Goal: Transaction & Acquisition: Download file/media

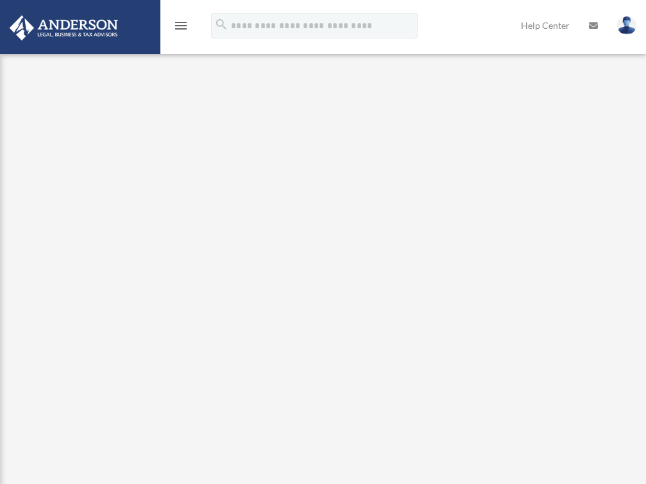
click at [173, 17] on div "menu" at bounding box center [180, 26] width 41 height 33
click at [190, 30] on div "menu" at bounding box center [180, 26] width 41 height 33
click at [181, 24] on icon "menu" at bounding box center [180, 25] width 15 height 15
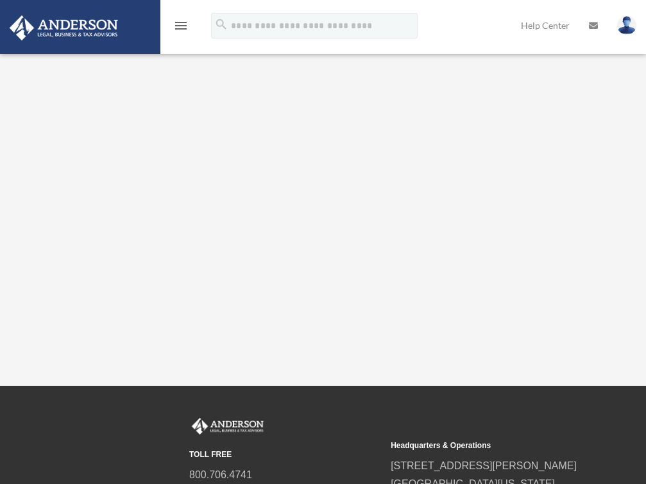
click at [178, 34] on div "menu" at bounding box center [180, 26] width 41 height 33
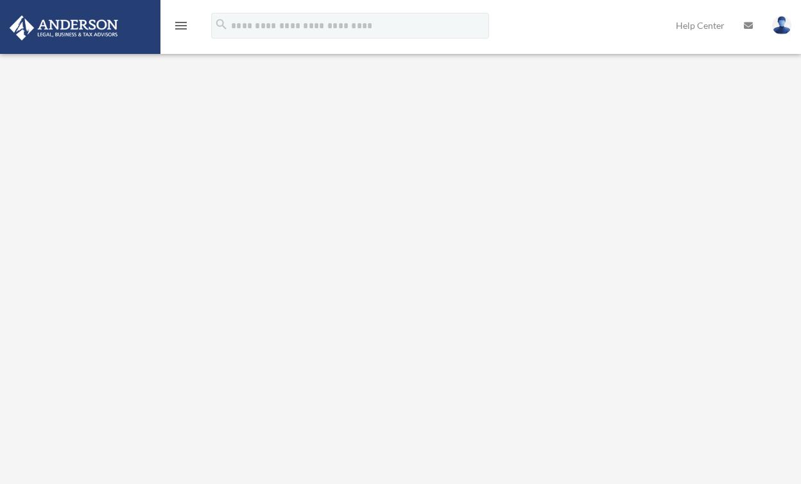
click at [181, 26] on icon "menu" at bounding box center [180, 25] width 15 height 15
click at [81, 203] on div "Platinum Walkthrough houwil@gmail.com Sign Out houwil@gmail.com Home Online Ord…" at bounding box center [400, 246] width 801 height 429
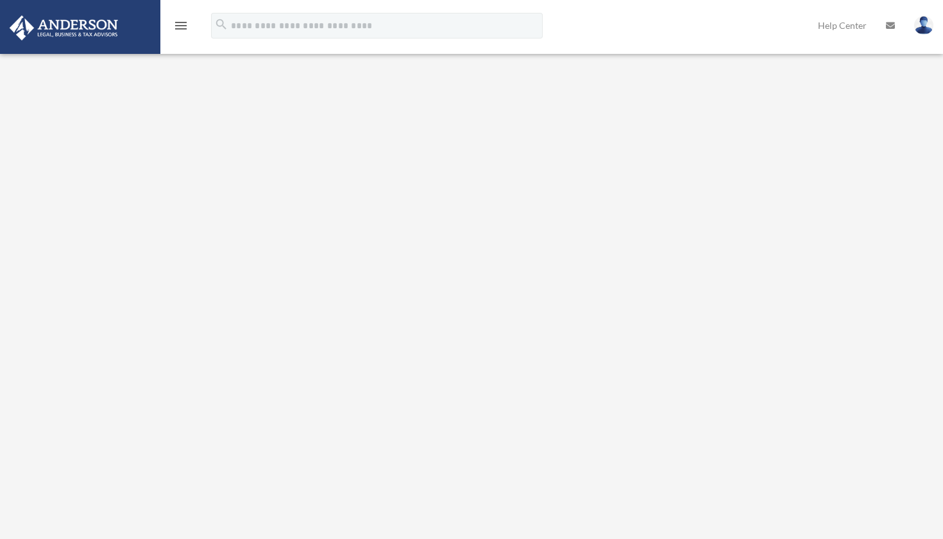
click at [167, 29] on div "menu" at bounding box center [180, 26] width 41 height 33
click at [182, 24] on icon "menu" at bounding box center [180, 25] width 15 height 15
click at [178, 31] on icon "menu" at bounding box center [180, 25] width 15 height 15
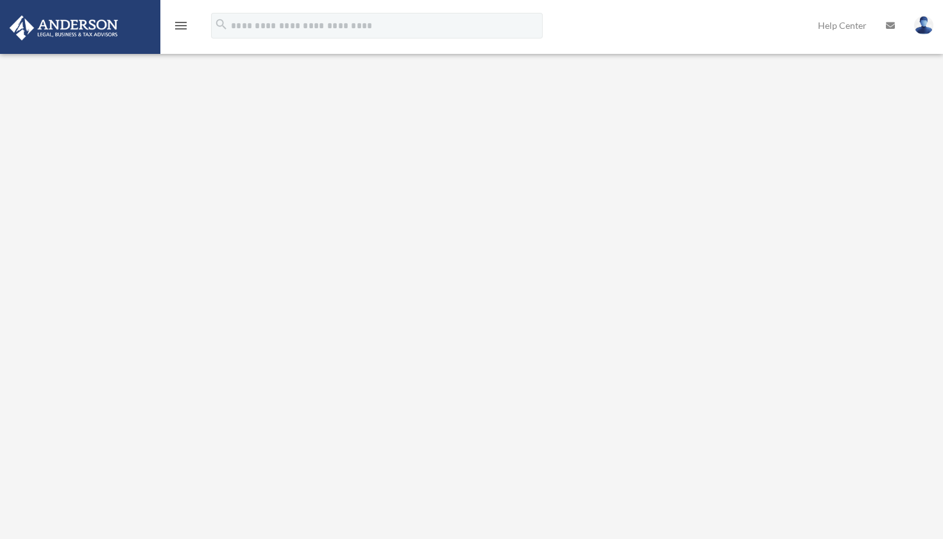
click at [71, 191] on div "Platinum Walkthrough [EMAIL_ADDRESS][DOMAIN_NAME] Sign Out [EMAIL_ADDRESS][DOMA…" at bounding box center [471, 279] width 943 height 483
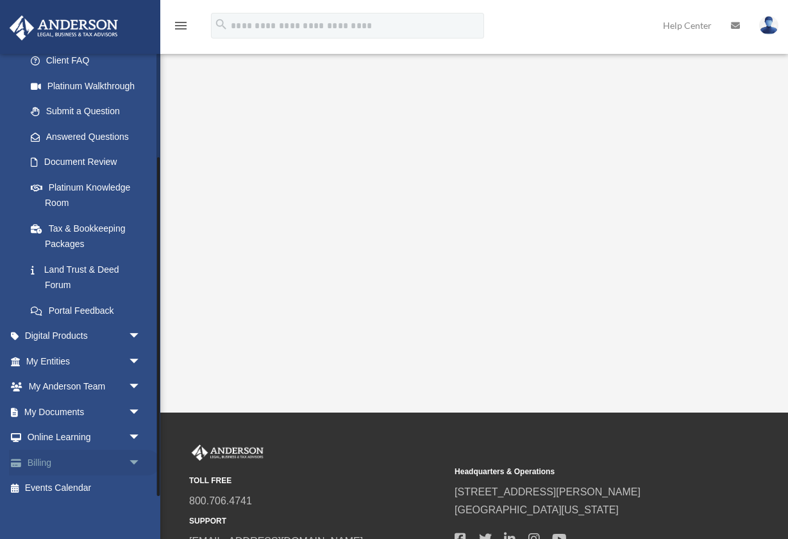
scroll to position [74, 0]
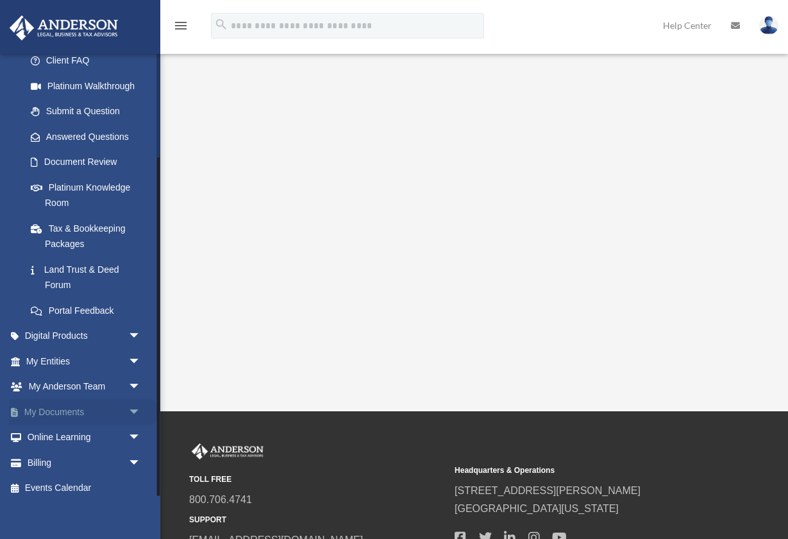
click at [63, 407] on link "My Documents arrow_drop_down" at bounding box center [84, 412] width 151 height 26
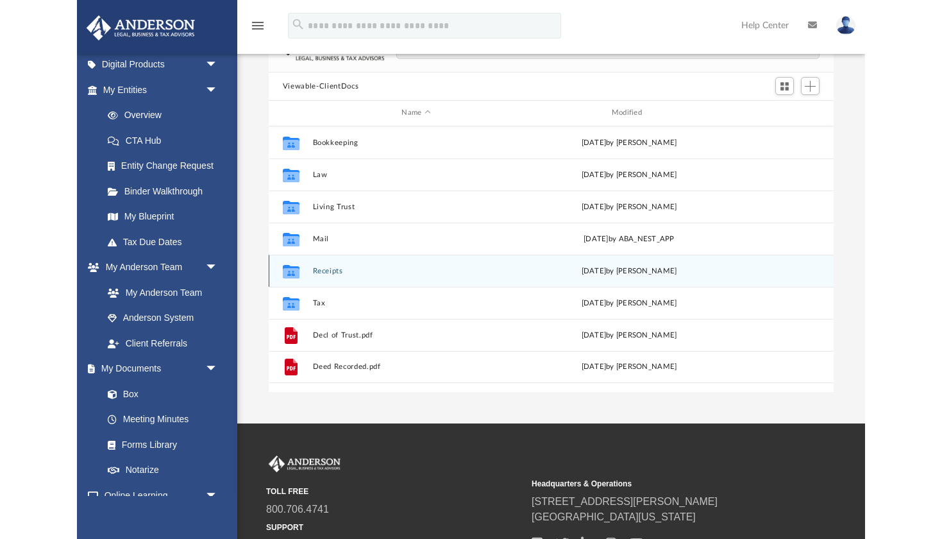
scroll to position [92, 0]
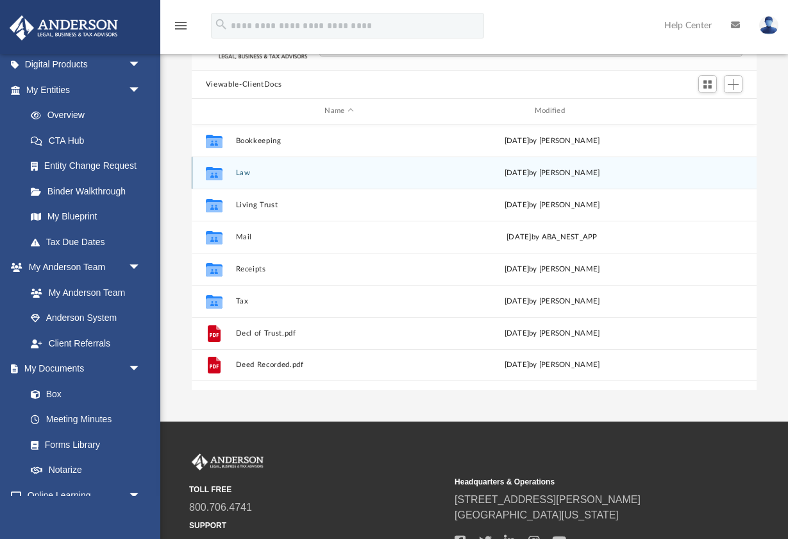
click at [249, 171] on button "Law" at bounding box center [338, 173] width 207 height 8
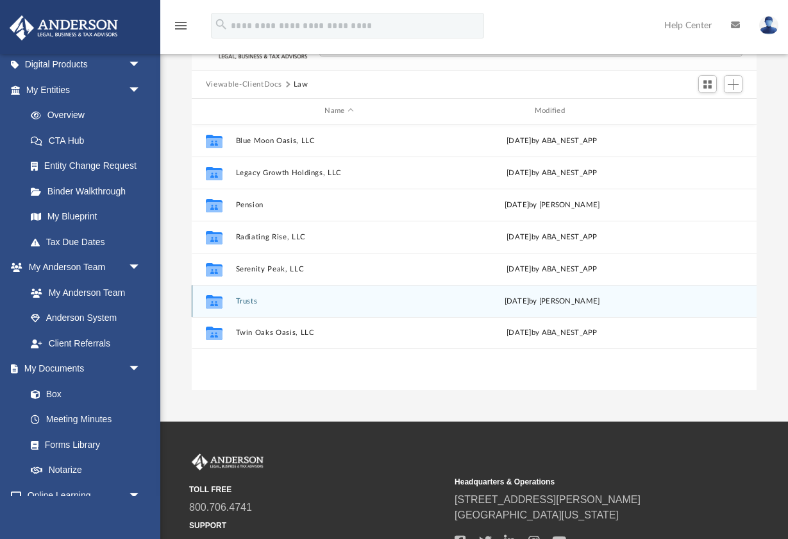
click at [249, 306] on div "Collaborated Folder Trusts [DATE] by [PERSON_NAME]" at bounding box center [474, 301] width 565 height 32
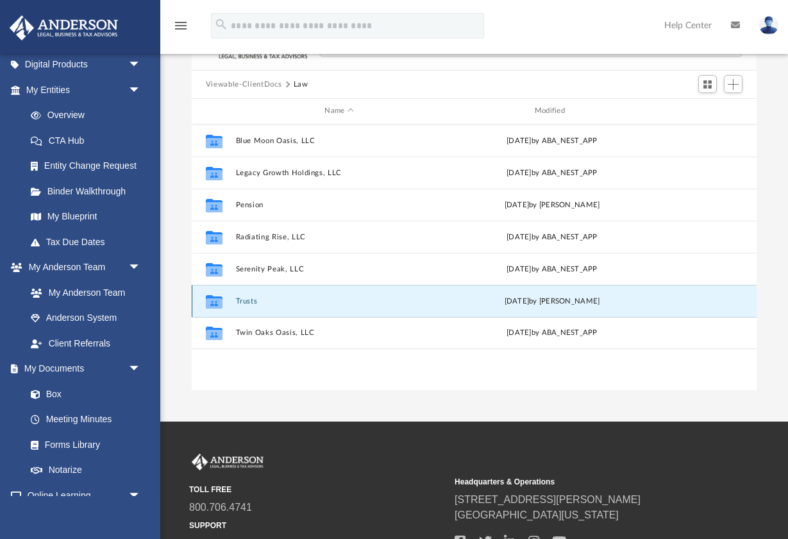
click at [253, 302] on button "Trusts" at bounding box center [338, 301] width 207 height 8
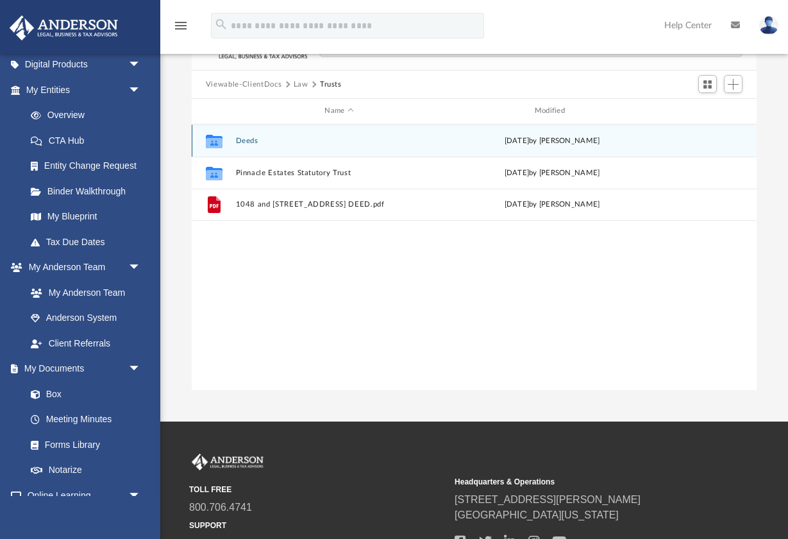
click at [248, 141] on button "Deeds" at bounding box center [338, 141] width 207 height 8
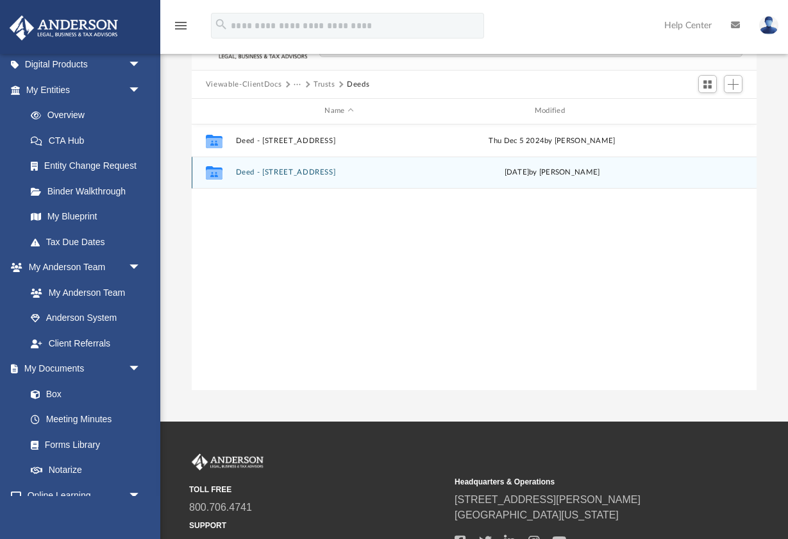
click at [288, 168] on button "Deed - [STREET_ADDRESS]" at bounding box center [338, 172] width 207 height 8
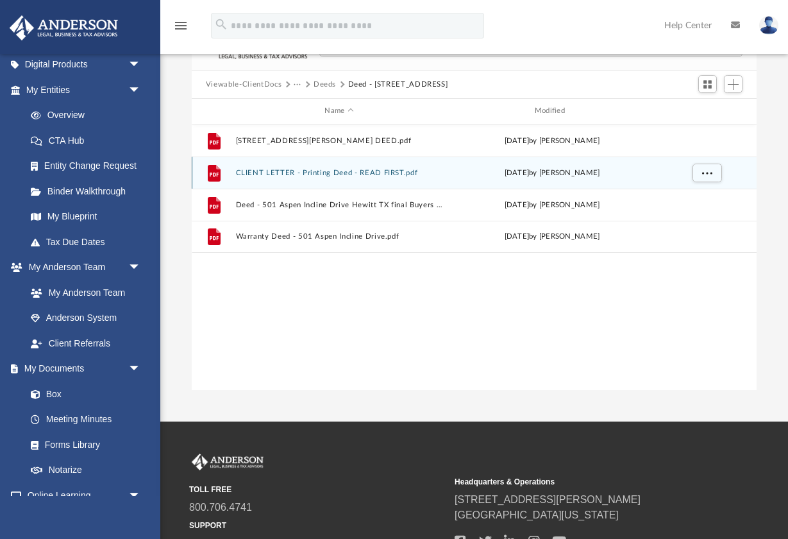
click at [380, 171] on button "CLIENT LETTER - Printing Deed - READ FIRST.pdf" at bounding box center [338, 173] width 207 height 8
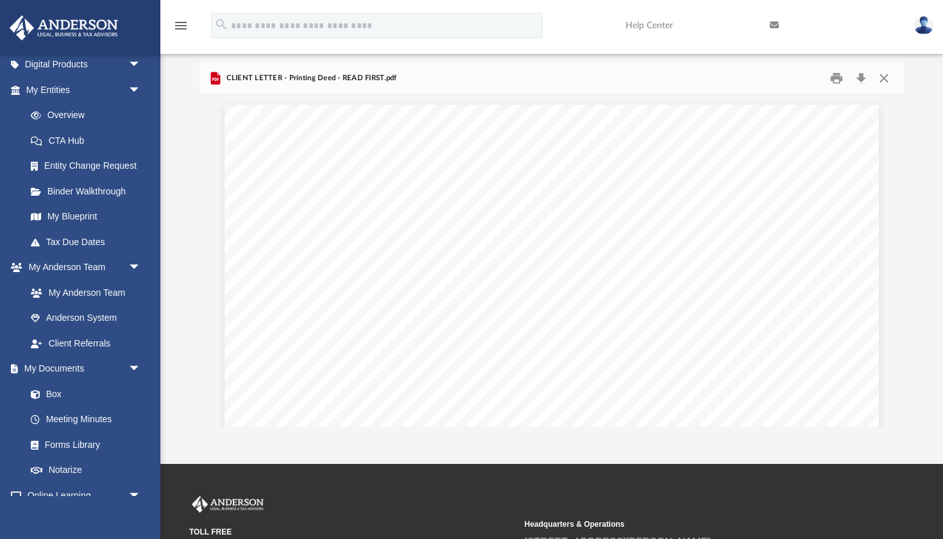
scroll to position [292, 704]
click at [788, 75] on button "Close" at bounding box center [883, 78] width 23 height 20
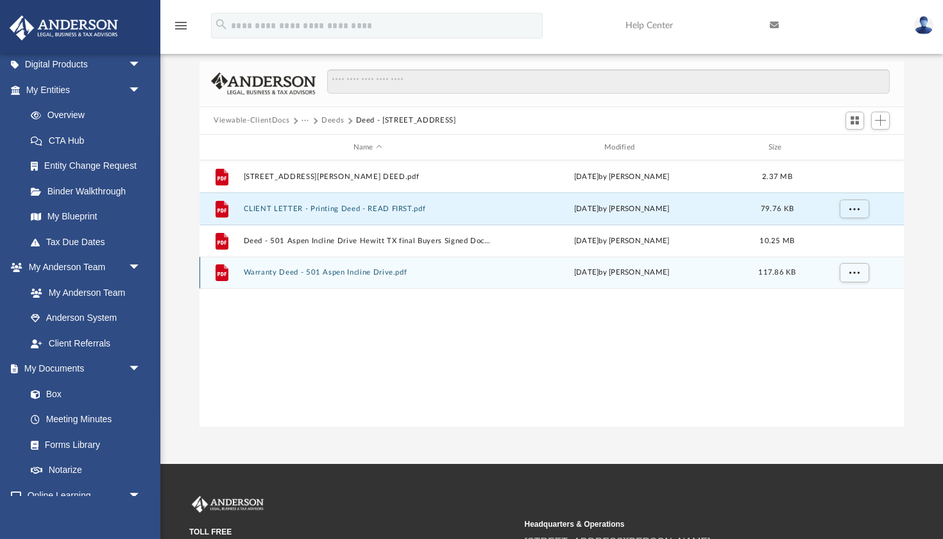
click at [312, 272] on button "Warranty Deed - 501 Aspen Incline Drive.pdf" at bounding box center [368, 273] width 248 height 8
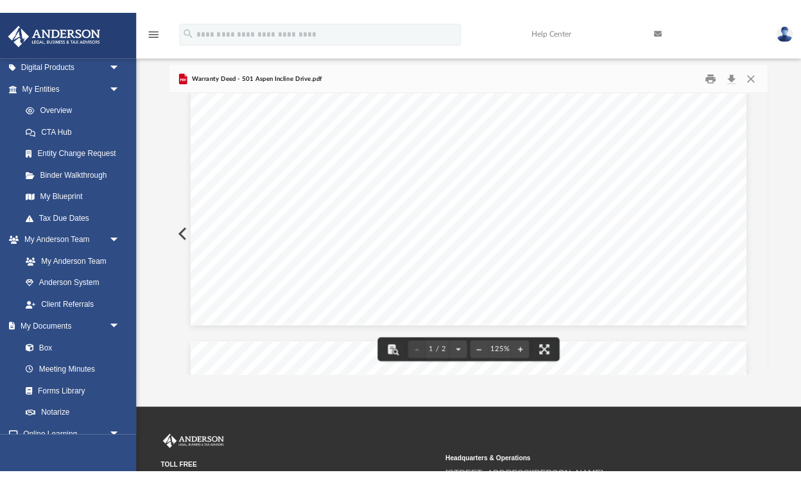
scroll to position [494, 0]
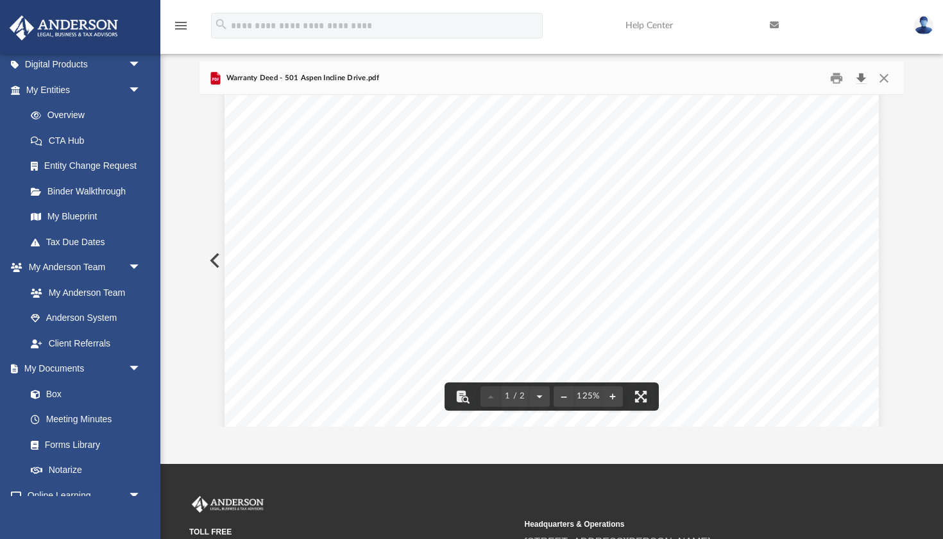
click at [788, 77] on button "Download" at bounding box center [860, 78] width 23 height 20
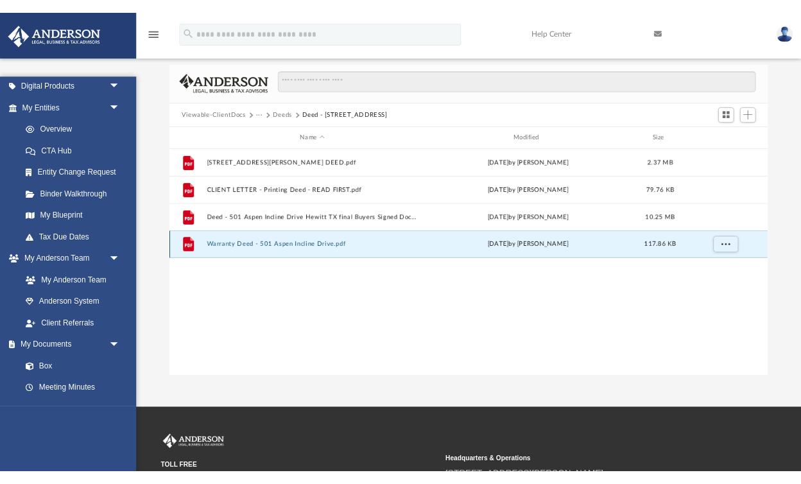
scroll to position [292, 576]
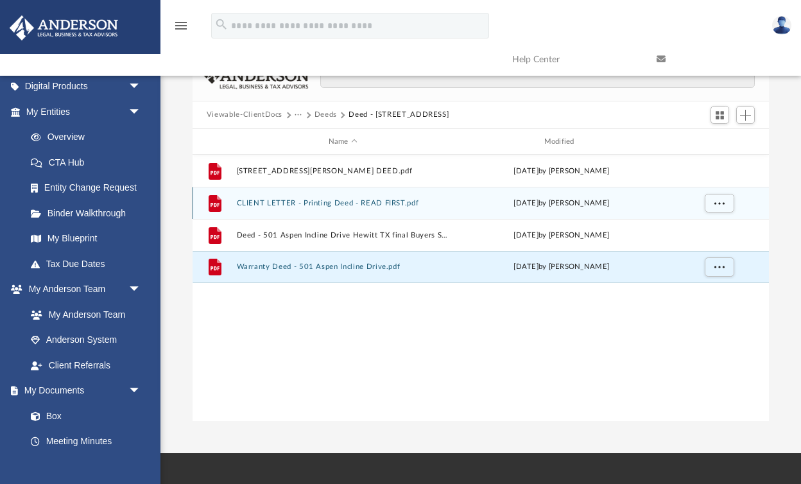
click at [290, 203] on button "CLIENT LETTER - Printing Deed - READ FIRST.pdf" at bounding box center [342, 203] width 213 height 8
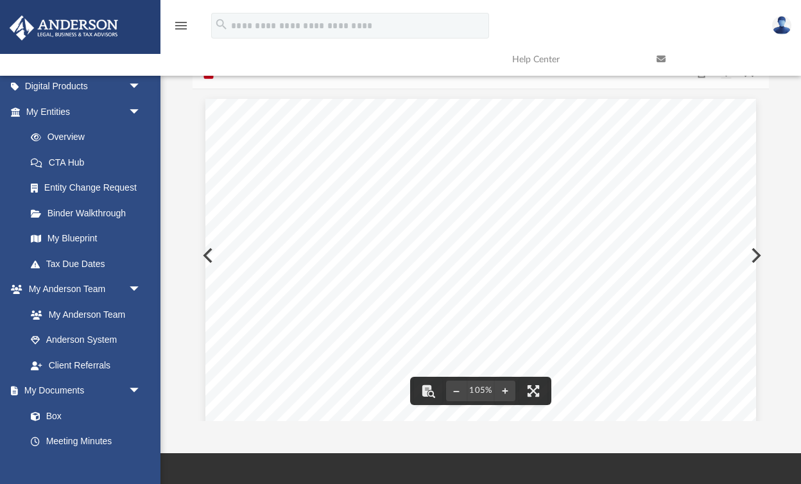
scroll to position [0, 0]
click at [550, 165] on div "[DATE] RE: Property Transfer - Important Signing and Recording Information Dear…" at bounding box center [480, 455] width 550 height 712
click at [346, 204] on span "RE: Property Transfer - Important Signing and Recording Information" at bounding box center [437, 206] width 303 height 10
click at [536, 386] on button "File preview" at bounding box center [533, 391] width 28 height 28
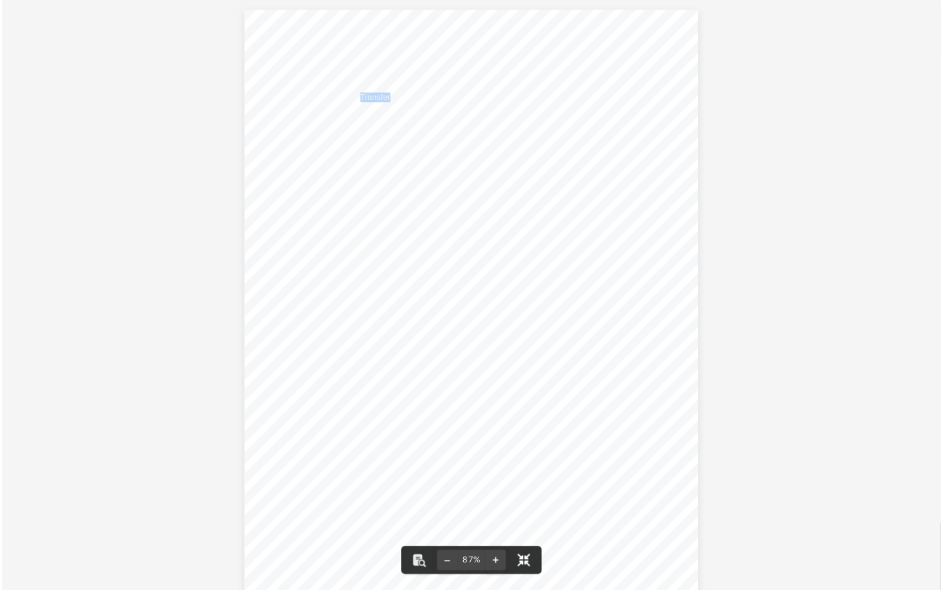
scroll to position [292, 704]
click at [568, 136] on span "Included with this cover letter, is the deed and supporting documents (if any) …" at bounding box center [465, 136] width 310 height 8
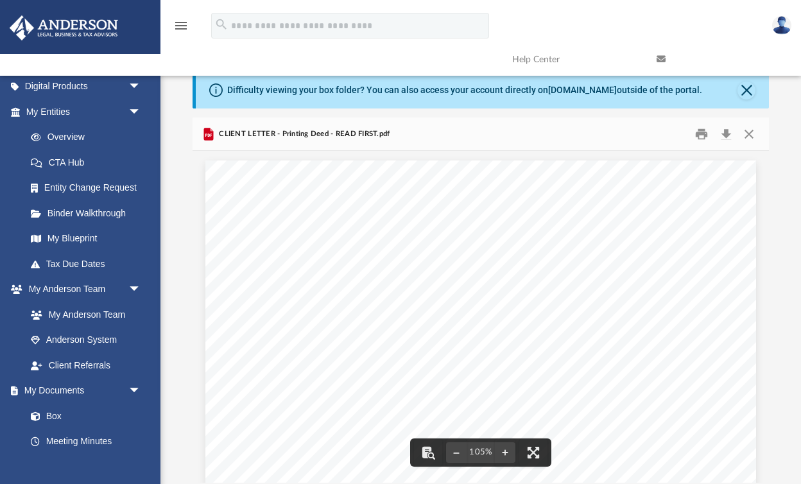
scroll to position [0, 0]
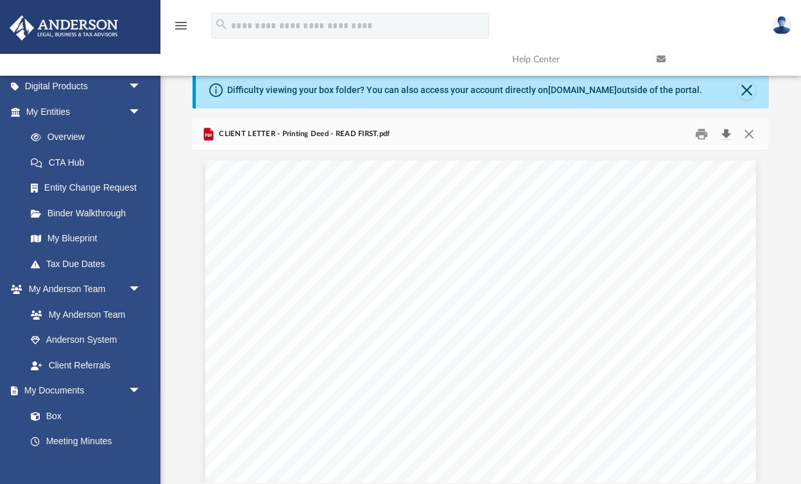
click at [726, 132] on button "Download" at bounding box center [725, 134] width 23 height 20
